Goal: Complete application form

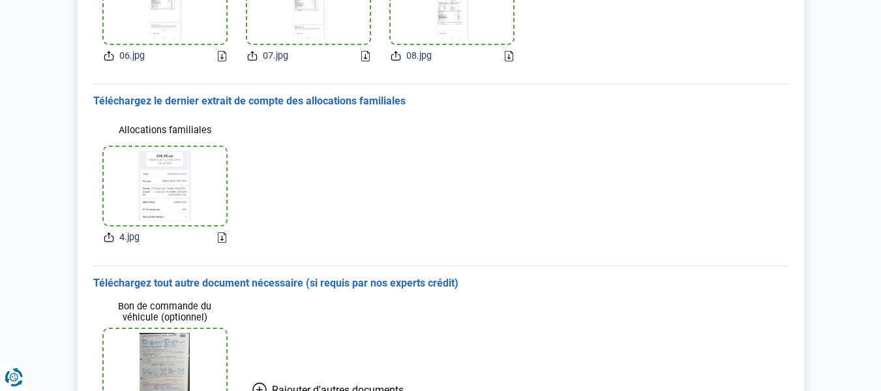
scroll to position [537, 0]
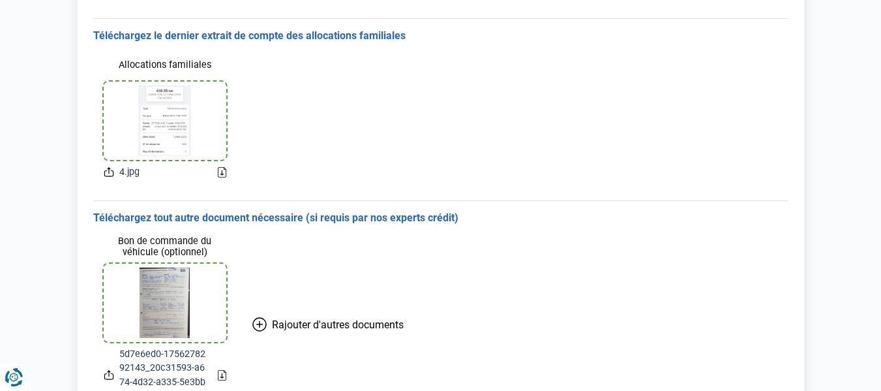
click at [260, 323] on icon at bounding box center [259, 324] width 14 height 14
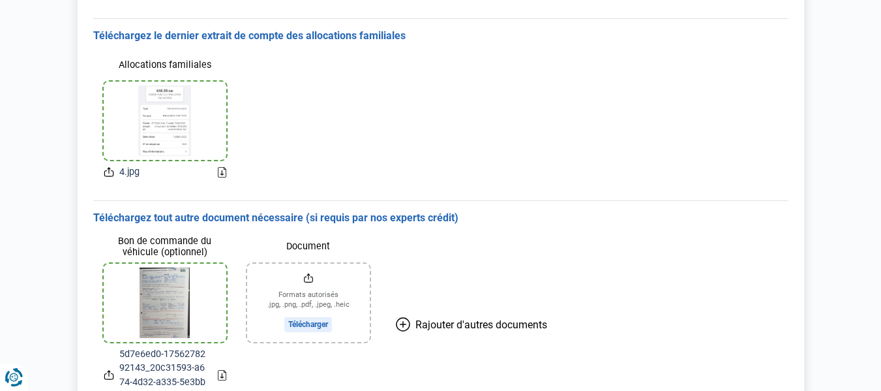
click at [300, 324] on input "Document" at bounding box center [308, 302] width 123 height 78
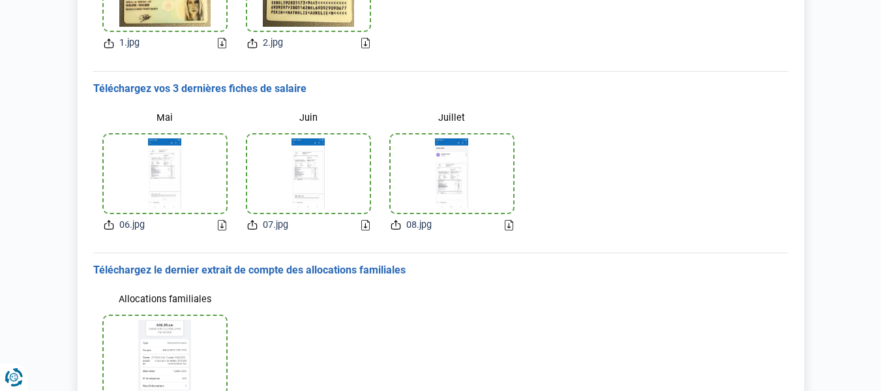
scroll to position [326, 0]
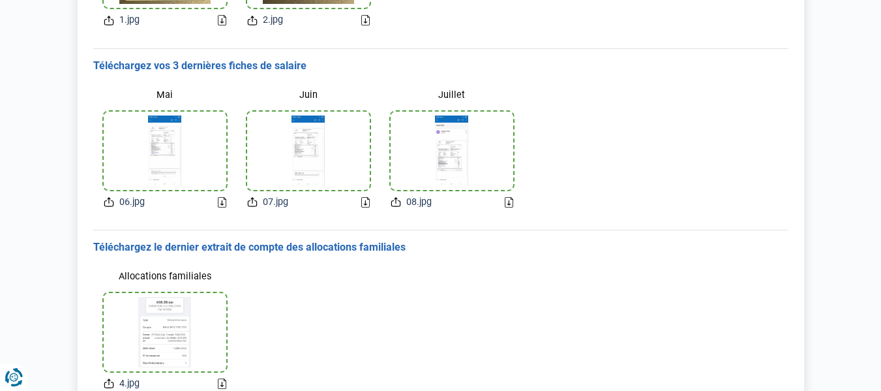
click at [154, 146] on img at bounding box center [164, 150] width 33 height 70
click at [108, 203] on icon at bounding box center [109, 202] width 10 height 14
click at [108, 202] on icon at bounding box center [109, 201] width 3 height 6
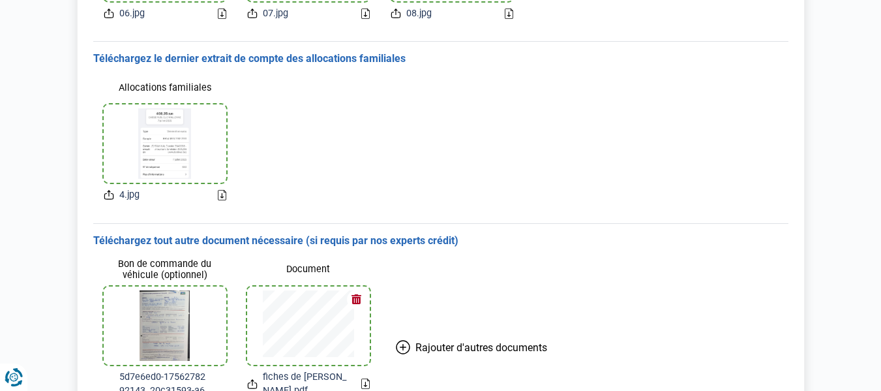
scroll to position [407, 0]
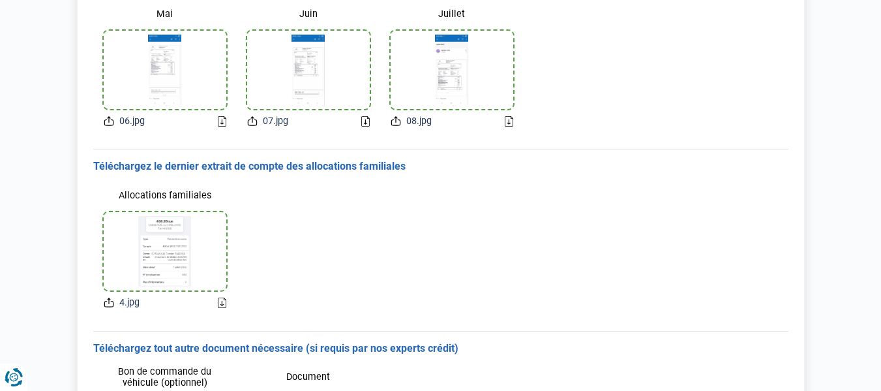
click at [490, 61] on div at bounding box center [451, 70] width 91 height 78
click at [204, 236] on div at bounding box center [164, 251] width 91 height 78
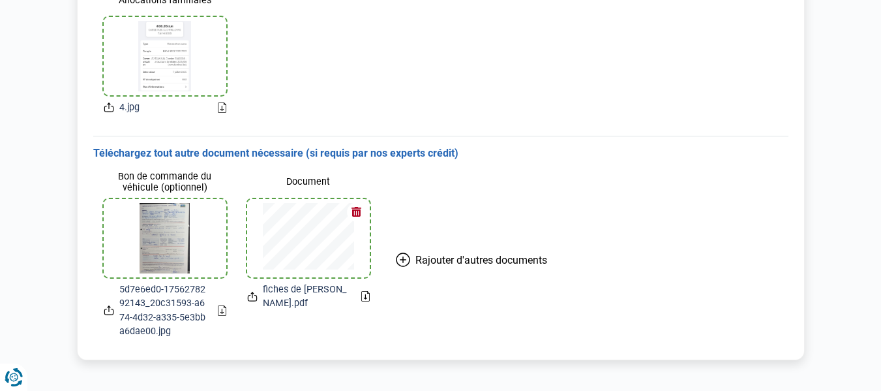
scroll to position [602, 0]
click at [355, 209] on button "button" at bounding box center [357, 211] width 20 height 20
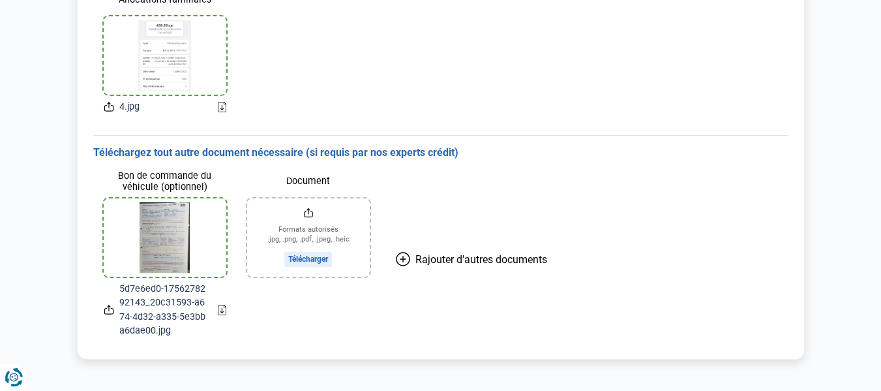
click at [297, 258] on input "Document" at bounding box center [308, 237] width 123 height 78
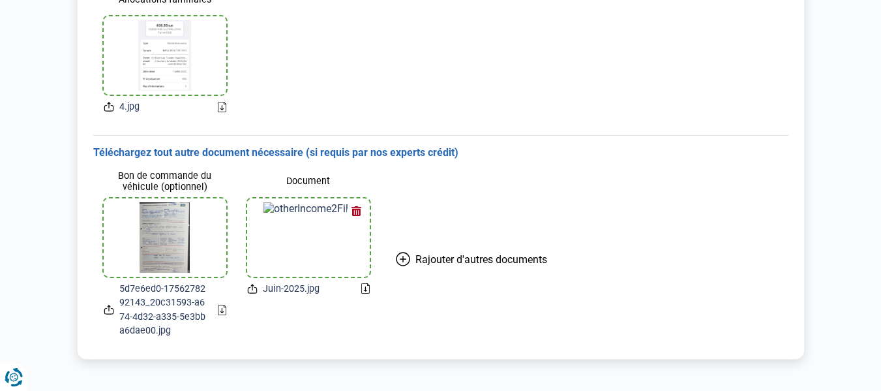
click at [403, 260] on icon at bounding box center [403, 259] width 0 height 6
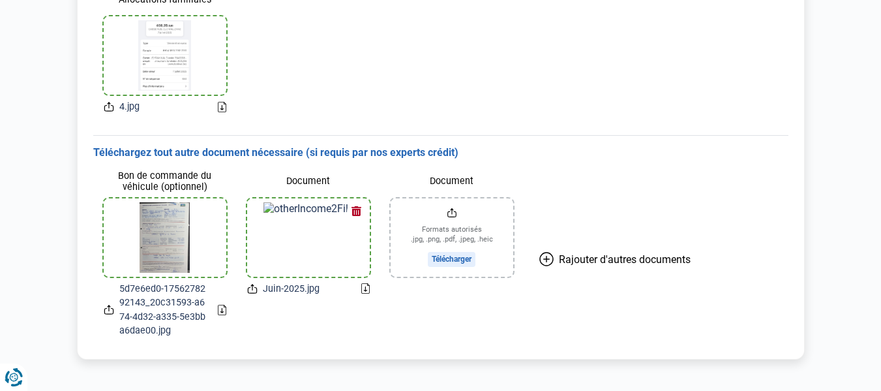
click at [451, 263] on input "Document" at bounding box center [452, 237] width 123 height 78
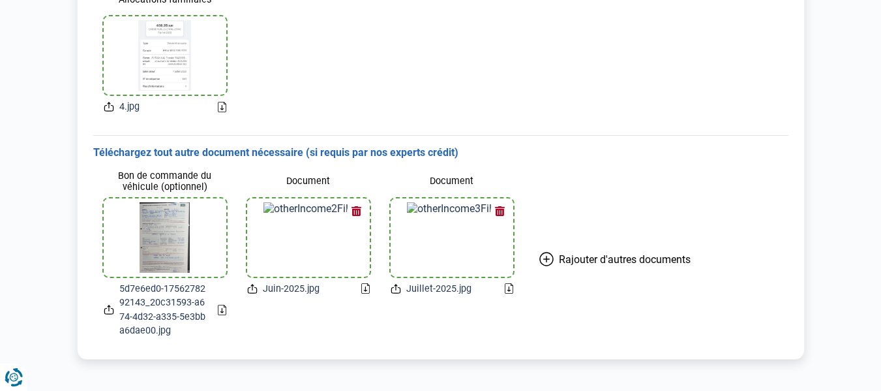
click at [546, 259] on icon at bounding box center [546, 259] width 0 height 6
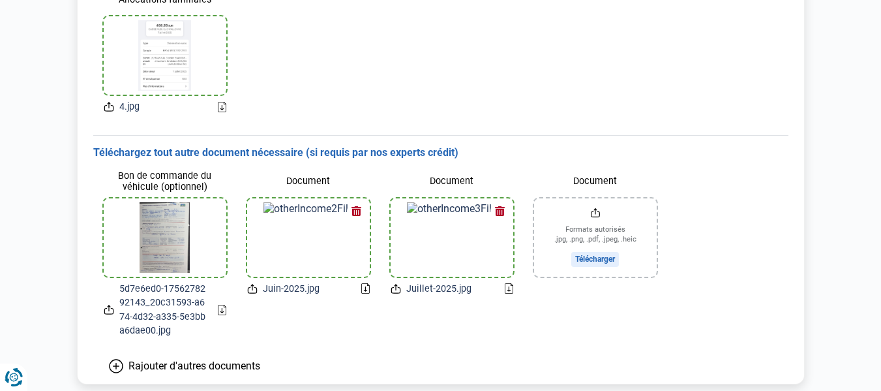
click at [588, 256] on input "Document" at bounding box center [595, 237] width 123 height 78
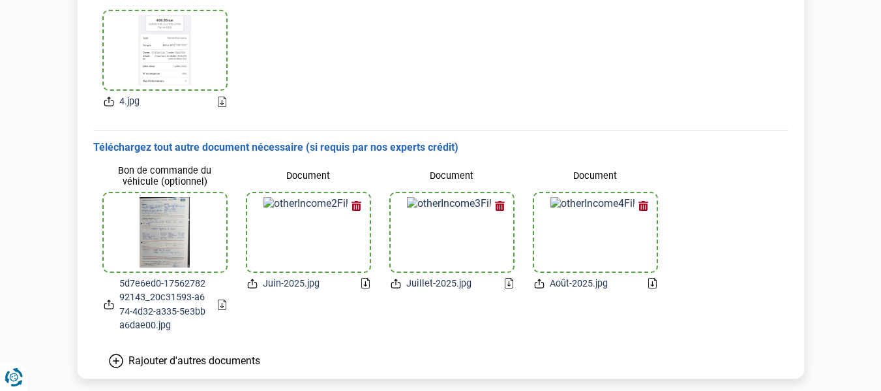
scroll to position [627, 0]
